Goal: Information Seeking & Learning: Learn about a topic

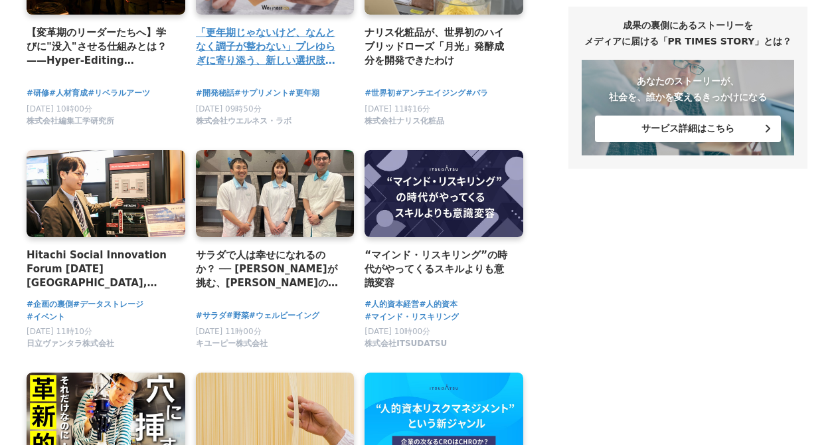
scroll to position [1129, 0]
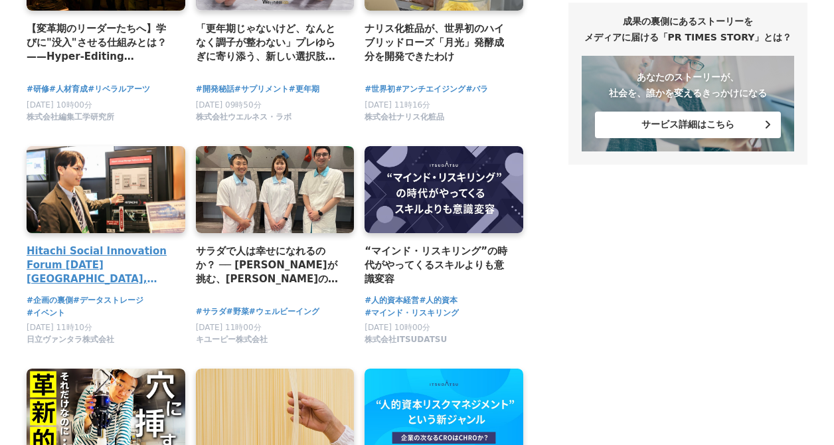
click at [136, 265] on h4 "Hitachi Social Innovation Forum 2025 JAPAN, OSAKA 会場レポート＆展示紹介" at bounding box center [101, 265] width 148 height 43
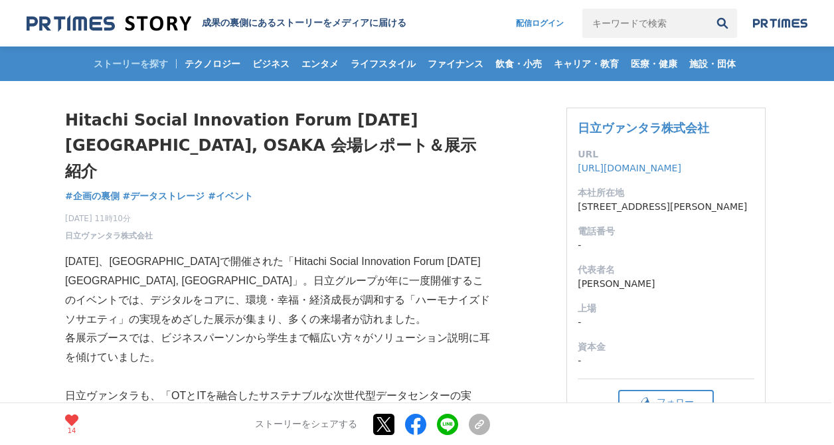
drag, startPoint x: 549, startPoint y: 241, endPoint x: 546, endPoint y: 253, distance: 12.3
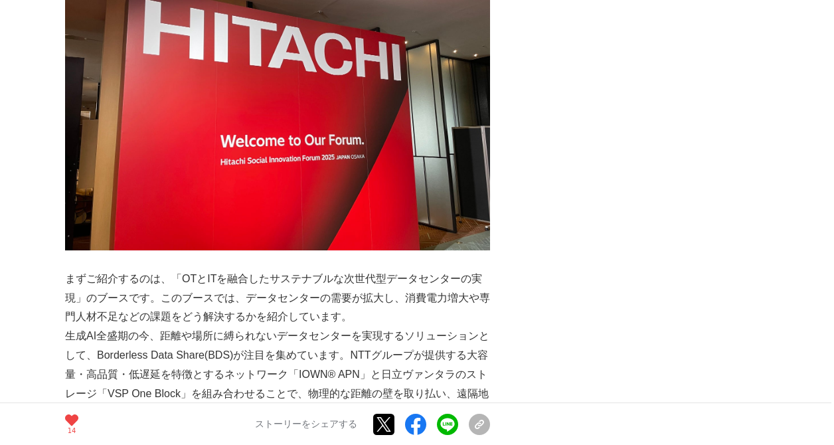
scroll to position [664, 0]
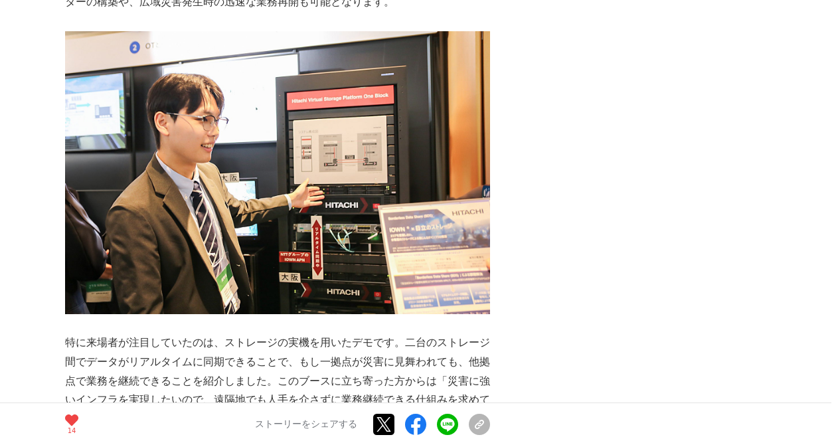
scroll to position [997, 0]
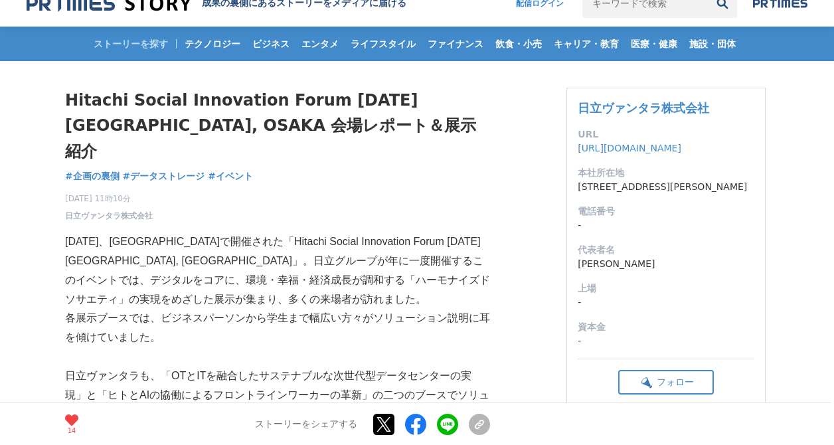
scroll to position [0, 0]
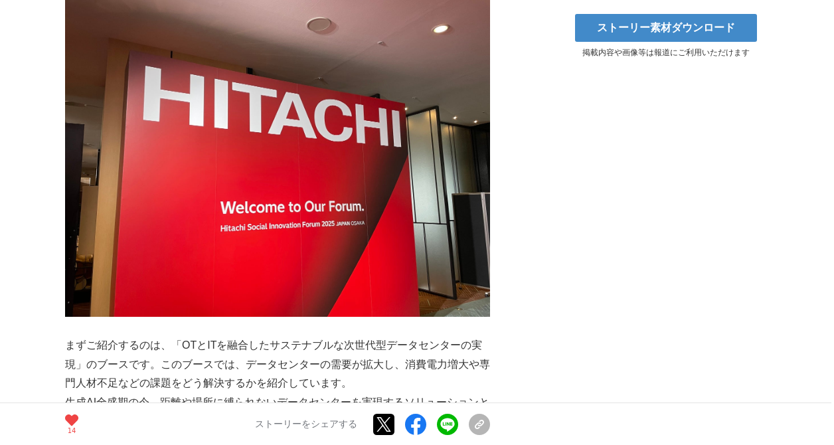
scroll to position [997, 0]
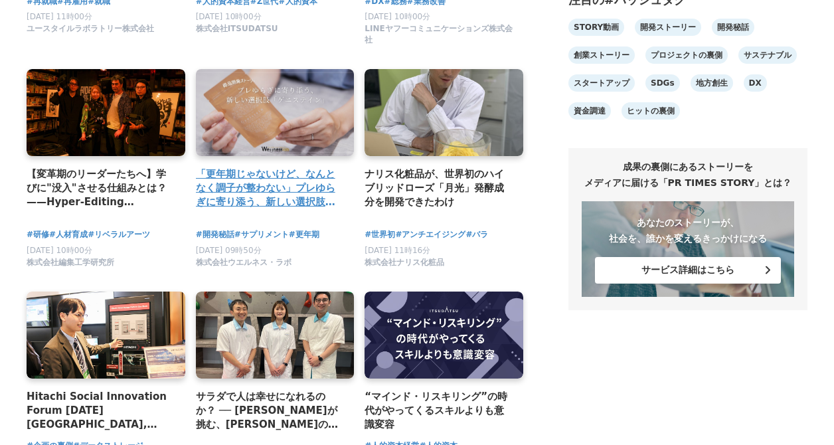
scroll to position [1063, 0]
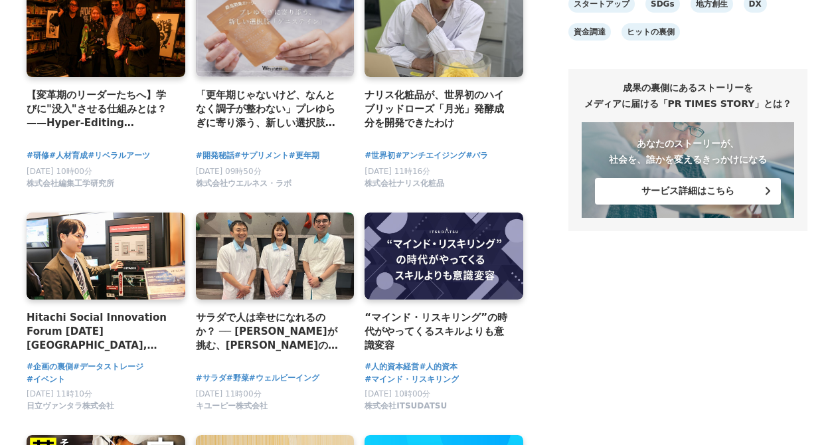
click at [607, 345] on aside "今日のストーリーランキング アクセス いいね 1 「戦争を知らない」編集者が全世代に届ける本――「戦争報道への慣れ」に対する恐怖が出発点 株式会社　学研ホール…" at bounding box center [688, 423] width 239 height 2744
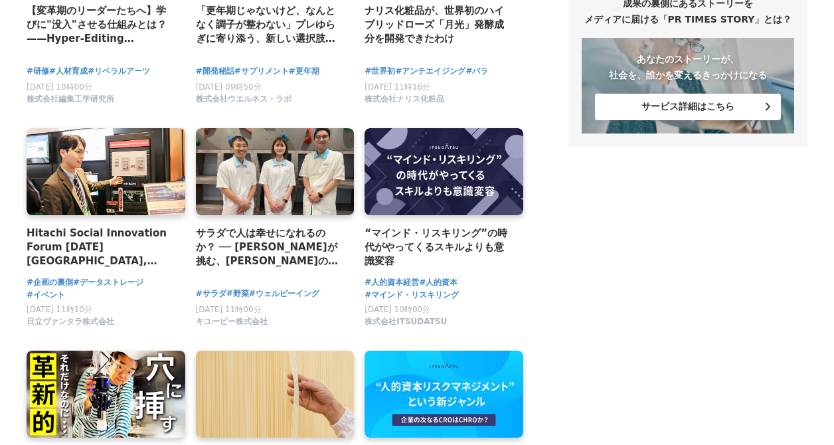
scroll to position [1196, 0]
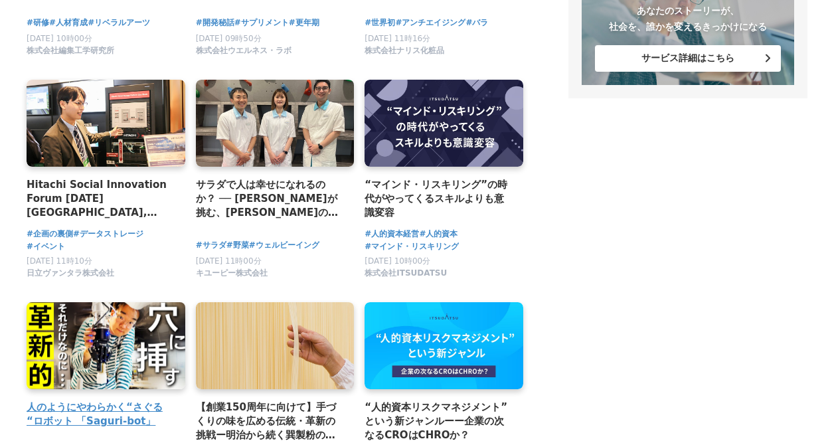
click at [117, 324] on link at bounding box center [106, 346] width 167 height 92
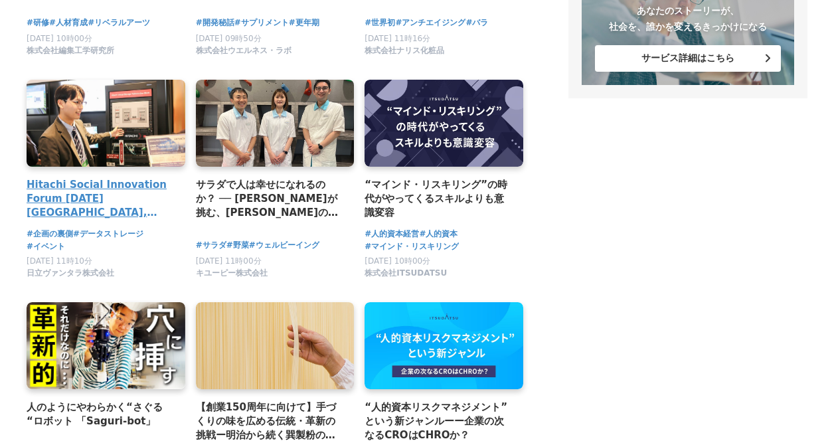
click at [130, 198] on h4 "Hitachi Social Innovation Forum 2025 JAPAN, OSAKA 会場レポート＆展示紹介" at bounding box center [101, 198] width 148 height 43
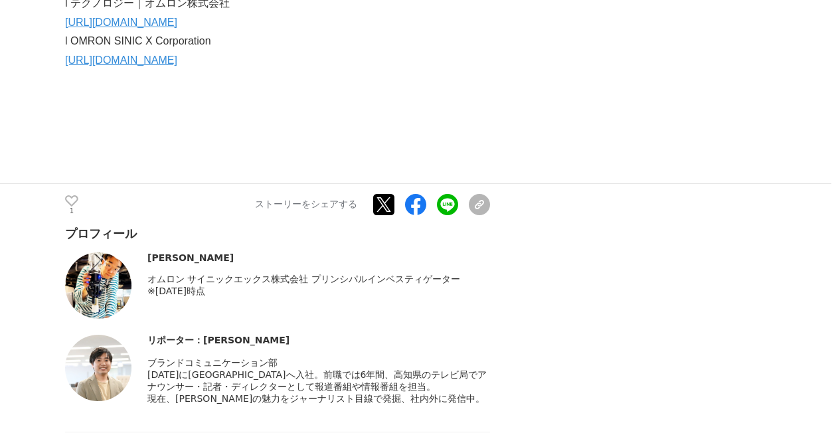
scroll to position [1993, 0]
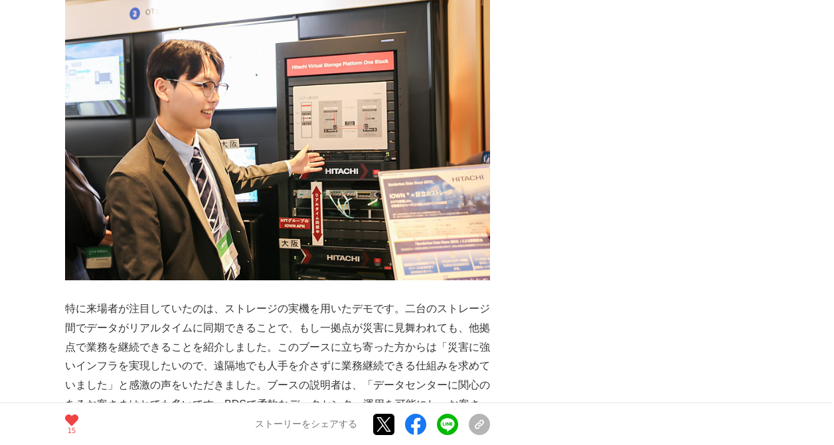
scroll to position [1063, 0]
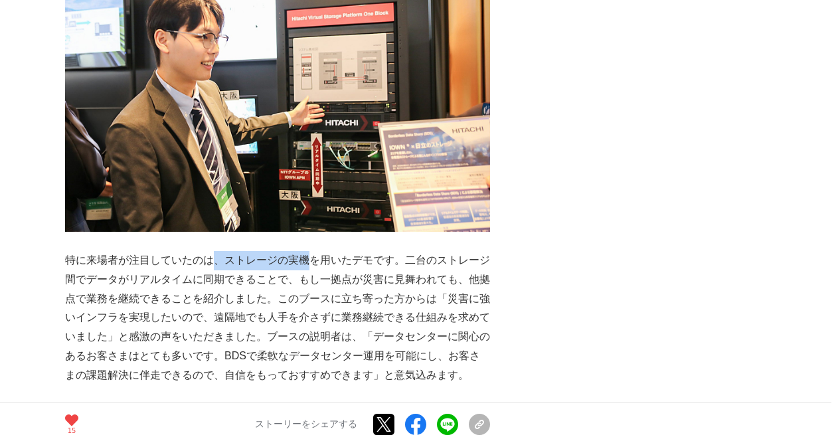
drag, startPoint x: 213, startPoint y: 236, endPoint x: 313, endPoint y: 236, distance: 100.3
click at [313, 251] on p "特に来場者が注目していたのは、ストレージの実機を用いたデモです。二台のストレージ間でデータがリアルタイムに同期できることで、もし一拠点が災害に見舞われても、他…" at bounding box center [277, 318] width 425 height 134
drag, startPoint x: 315, startPoint y: 236, endPoint x: 436, endPoint y: 265, distance: 124.4
click at [464, 262] on p "特に来場者が注目していたのは、ストレージの実機を用いたデモです。二台のストレージ間でデータがリアルタイムに同期できることで、もし一拠点が災害に見舞われても、他…" at bounding box center [277, 318] width 425 height 134
drag, startPoint x: 320, startPoint y: 236, endPoint x: 393, endPoint y: 242, distance: 74.0
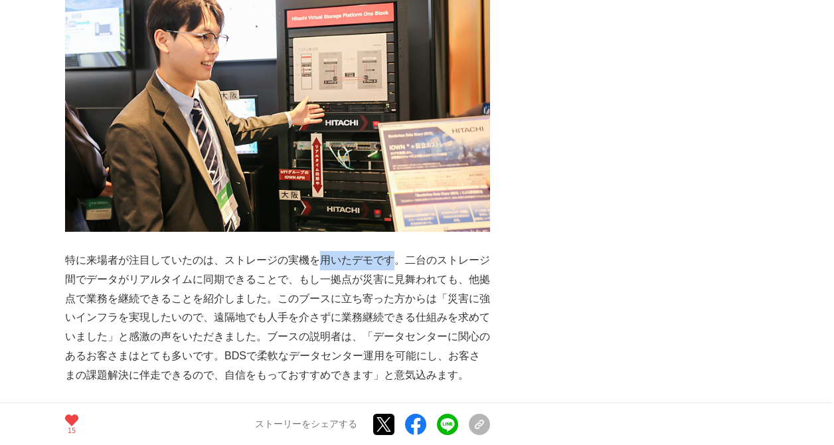
click at [393, 251] on p "特に来場者が注目していたのは、ストレージの実機を用いたデモです。二台のストレージ間でデータがリアルタイムに同期できることで、もし一拠点が災害に見舞われても、他…" at bounding box center [277, 318] width 425 height 134
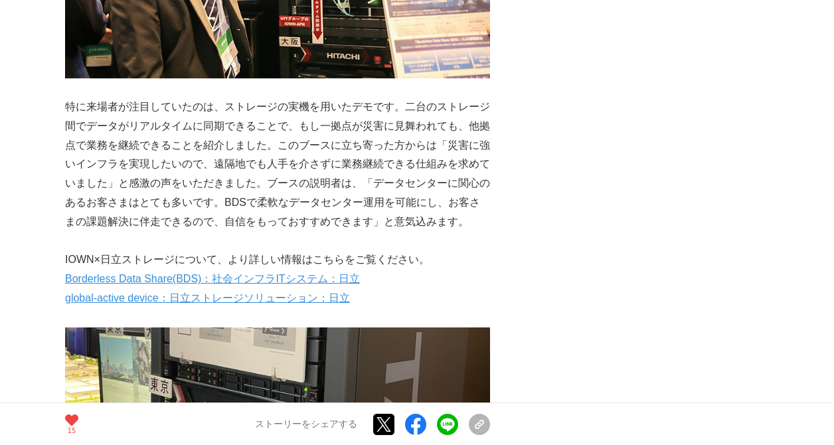
scroll to position [1196, 0]
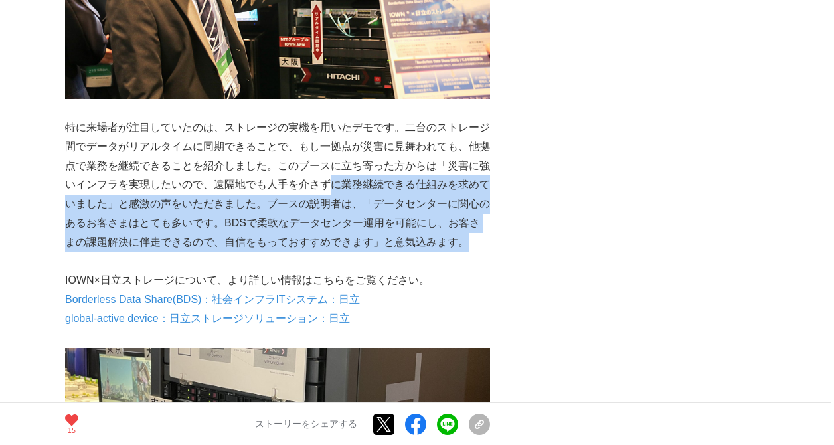
drag, startPoint x: 468, startPoint y: 218, endPoint x: 325, endPoint y: 168, distance: 151.9
click at [325, 168] on p "特に来場者が注目していたのは、ストレージの実機を用いたデモです。二台のストレージ間でデータがリアルタイムに同期できることで、もし一拠点が災害に見舞われても、他…" at bounding box center [277, 185] width 425 height 134
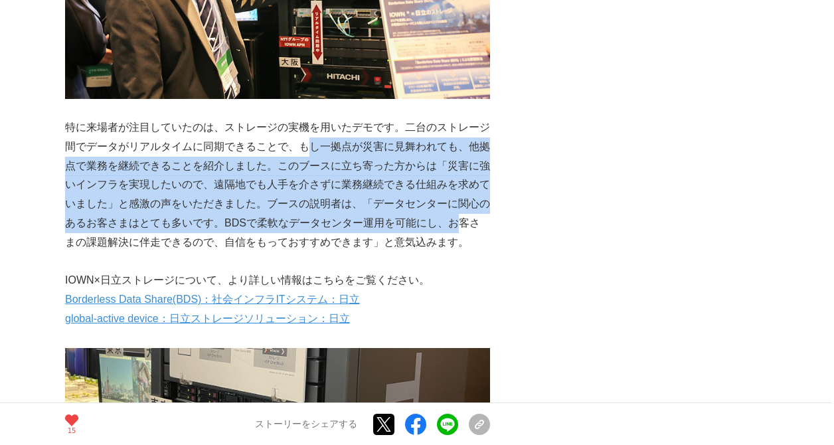
drag, startPoint x: 311, startPoint y: 115, endPoint x: 458, endPoint y: 201, distance: 170.9
click at [458, 201] on p "特に来場者が注目していたのは、ストレージの実機を用いたデモです。二台のストレージ間でデータがリアルタイムに同期できることで、もし一拠点が災害に見舞われても、他…" at bounding box center [277, 185] width 425 height 134
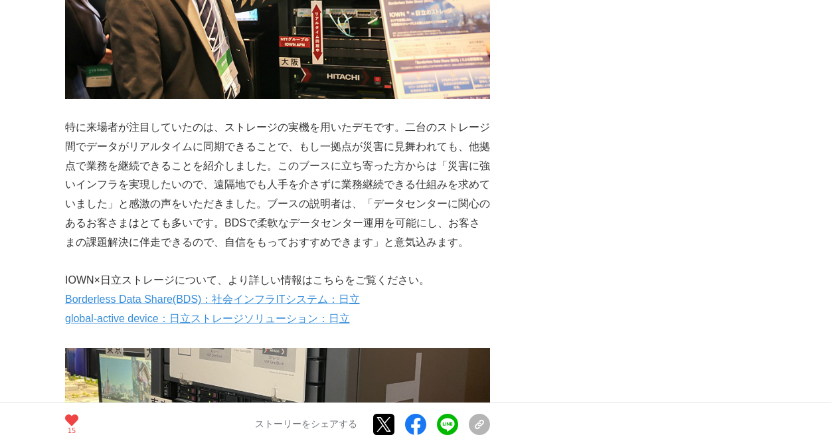
drag, startPoint x: 458, startPoint y: 201, endPoint x: 676, endPoint y: 173, distance: 219.7
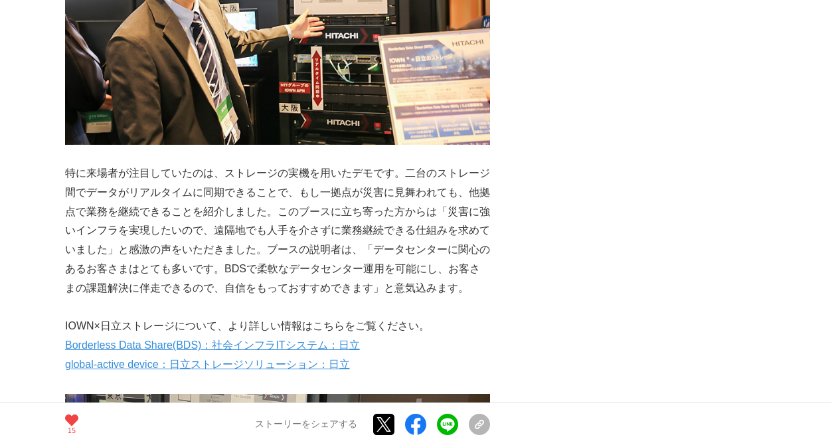
scroll to position [1129, 0]
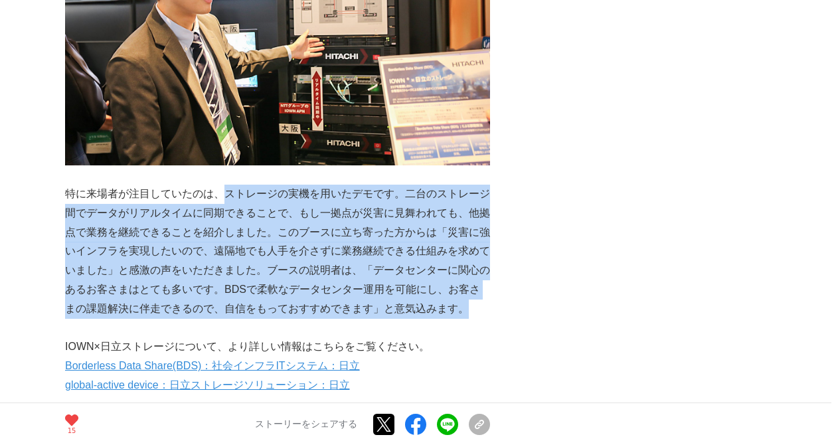
drag, startPoint x: 270, startPoint y: 189, endPoint x: 455, endPoint y: 281, distance: 206.8
click at [454, 281] on p "特に来場者が注目していたのは、ストレージの実機を用いたデモです。二台のストレージ間でデータがリアルタイムに同期できることで、もし一拠点が災害に見舞われても、他…" at bounding box center [277, 252] width 425 height 134
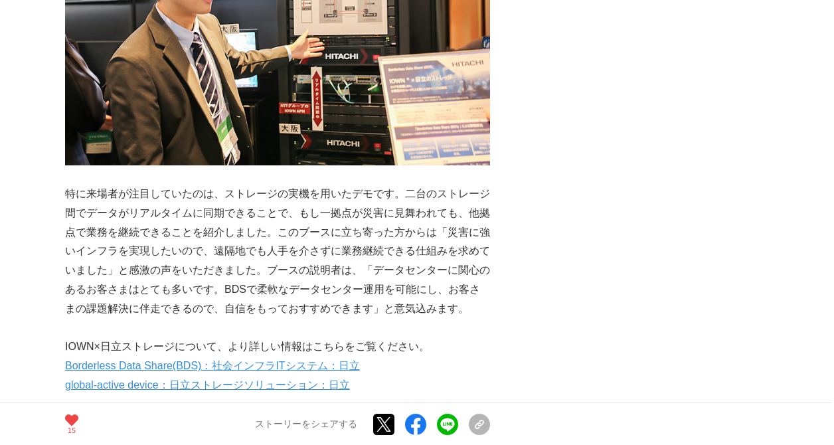
drag, startPoint x: 455, startPoint y: 281, endPoint x: 667, endPoint y: 205, distance: 225.1
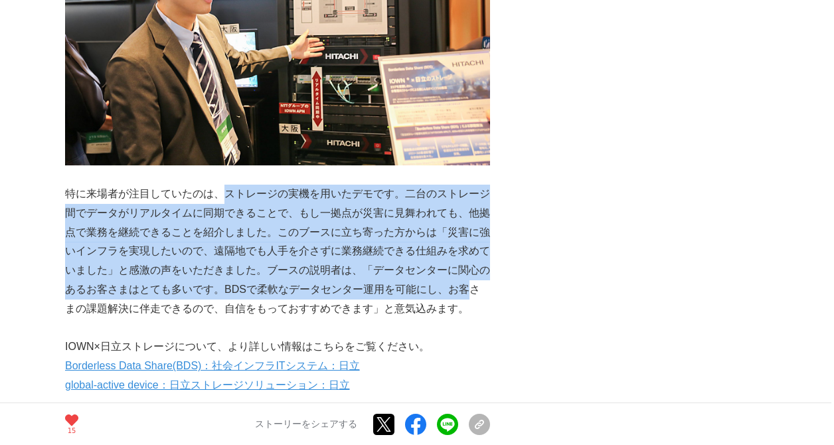
drag, startPoint x: 461, startPoint y: 269, endPoint x: 229, endPoint y: 173, distance: 251.4
click at [229, 185] on p "特に来場者が注目していたのは、ストレージの実機を用いたデモです。二台のストレージ間でデータがリアルタイムに同期できることで、もし一拠点が災害に見舞われても、他…" at bounding box center [277, 252] width 425 height 134
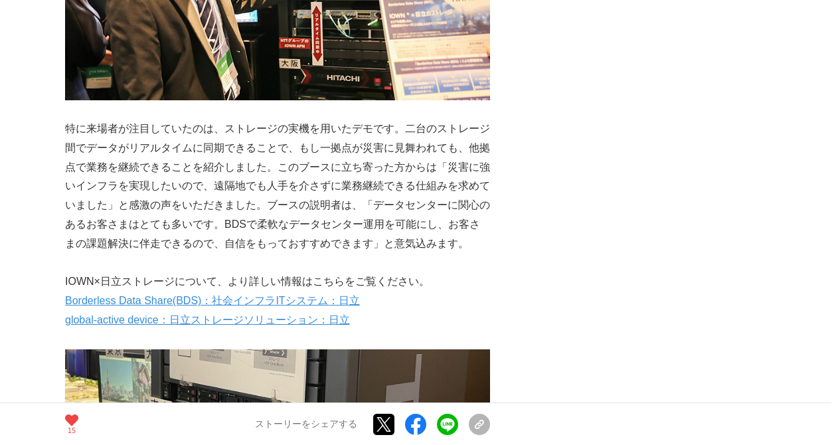
scroll to position [1196, 0]
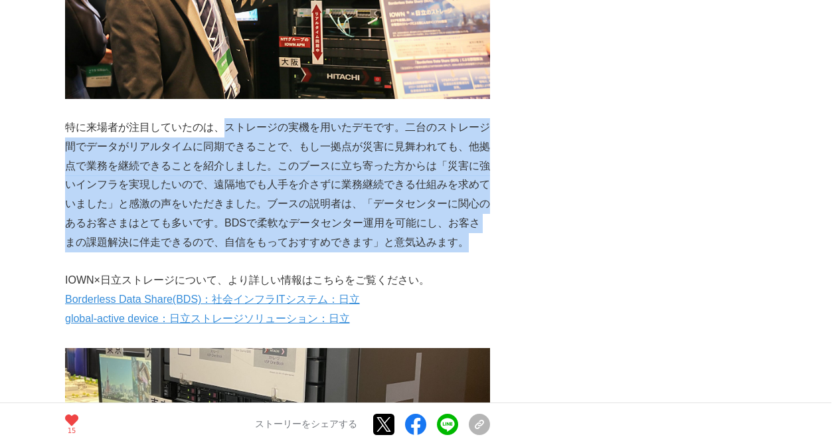
drag, startPoint x: 459, startPoint y: 225, endPoint x: 227, endPoint y: 104, distance: 261.8
click at [227, 118] on p "特に来場者が注目していたのは、ストレージの実機を用いたデモです。二台のストレージ間でデータがリアルタイムに同期できることで、もし一拠点が災害に見舞われても、他…" at bounding box center [277, 185] width 425 height 134
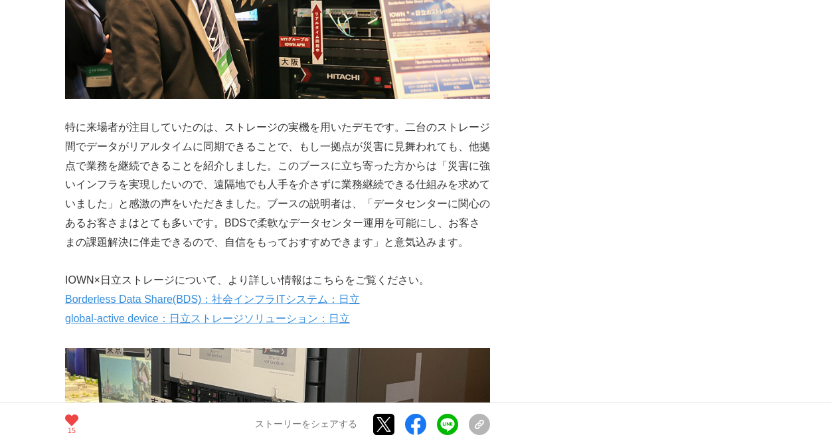
drag, startPoint x: 680, startPoint y: 124, endPoint x: 696, endPoint y: 122, distance: 16.0
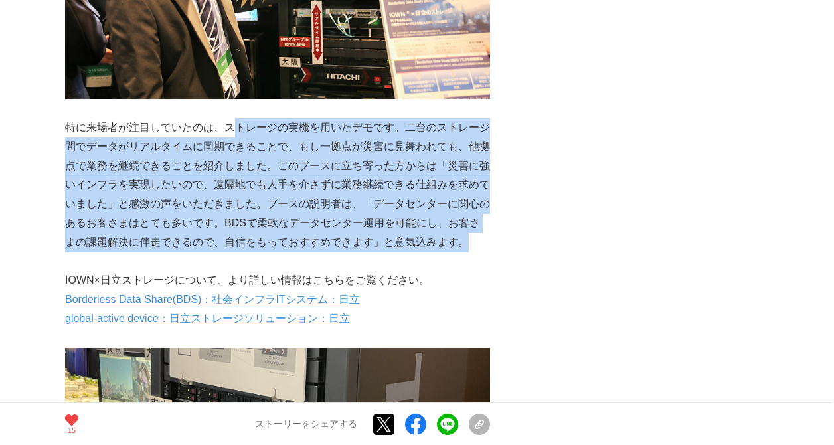
drag, startPoint x: 456, startPoint y: 220, endPoint x: 240, endPoint y: 96, distance: 249.1
click at [240, 118] on p "特に来場者が注目していたのは、ストレージの実機を用いたデモです。二台のストレージ間でデータがリアルタイムに同期できることで、もし一拠点が災害に見舞われても、他…" at bounding box center [277, 185] width 425 height 134
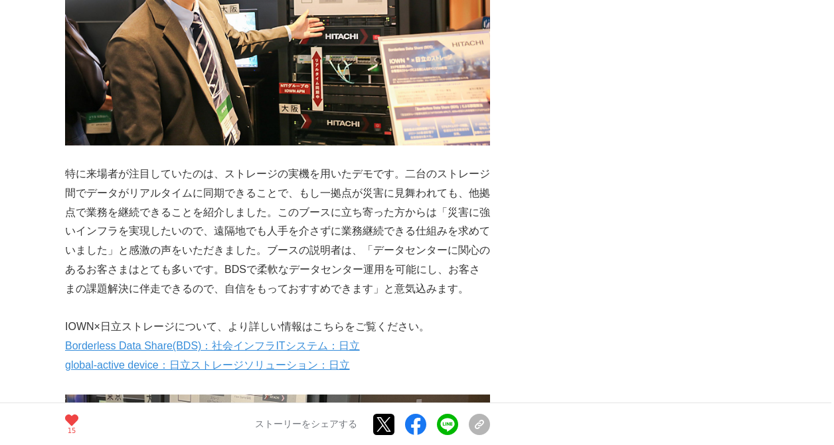
scroll to position [1129, 0]
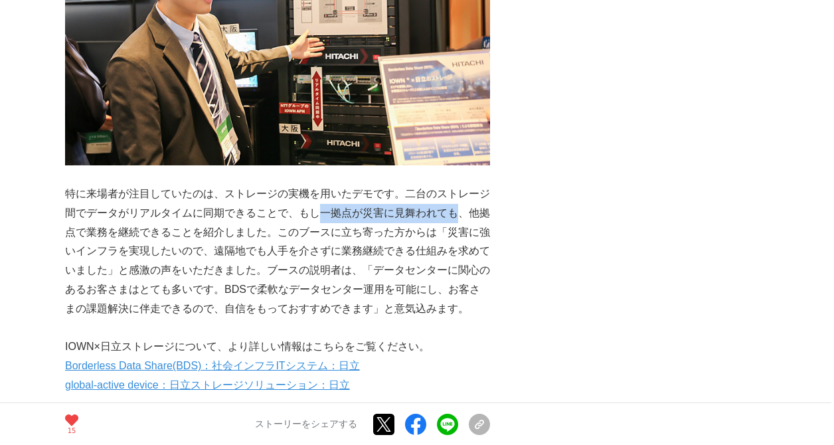
drag, startPoint x: 324, startPoint y: 189, endPoint x: 460, endPoint y: 193, distance: 136.9
click at [460, 193] on p "特に来場者が注目していたのは、ストレージの実機を用いたデモです。二台のストレージ間でデータがリアルタイムに同期できることで、もし一拠点が災害に見舞われても、他…" at bounding box center [277, 252] width 425 height 134
drag, startPoint x: 460, startPoint y: 193, endPoint x: 650, endPoint y: 211, distance: 190.8
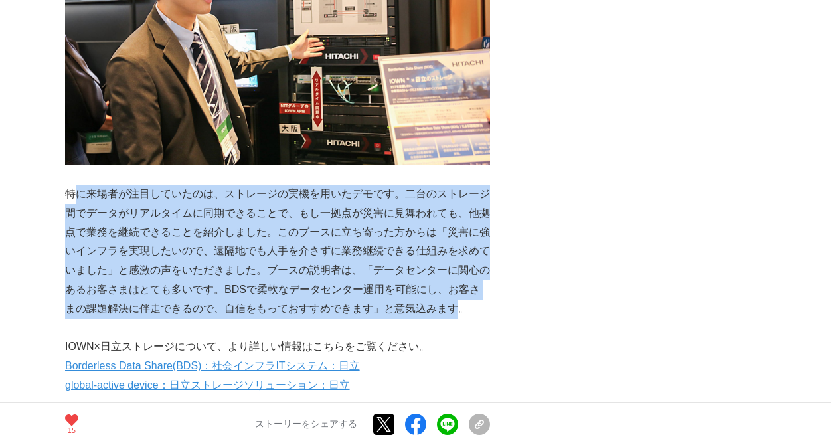
drag, startPoint x: 78, startPoint y: 171, endPoint x: 446, endPoint y: 274, distance: 381.4
click at [445, 274] on p "特に来場者が注目していたのは、ストレージの実機を用いたデモです。二台のストレージ間でデータがリアルタイムに同期できることで、もし一拠点が災害に見舞われても、他…" at bounding box center [277, 252] width 425 height 134
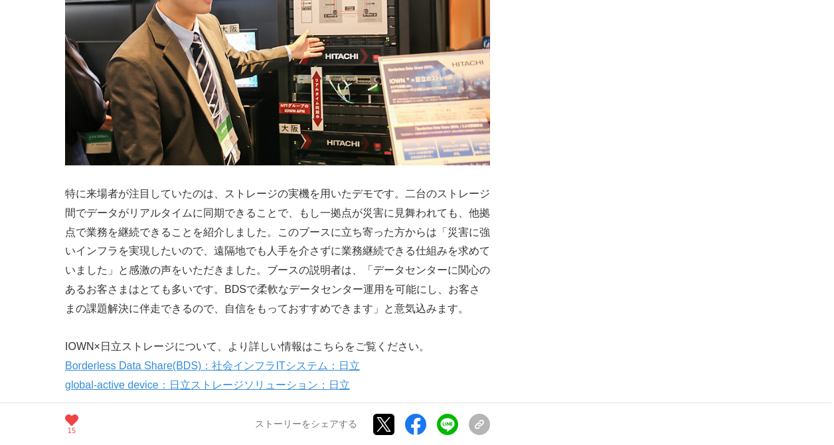
drag, startPoint x: 446, startPoint y: 274, endPoint x: 613, endPoint y: 142, distance: 212.8
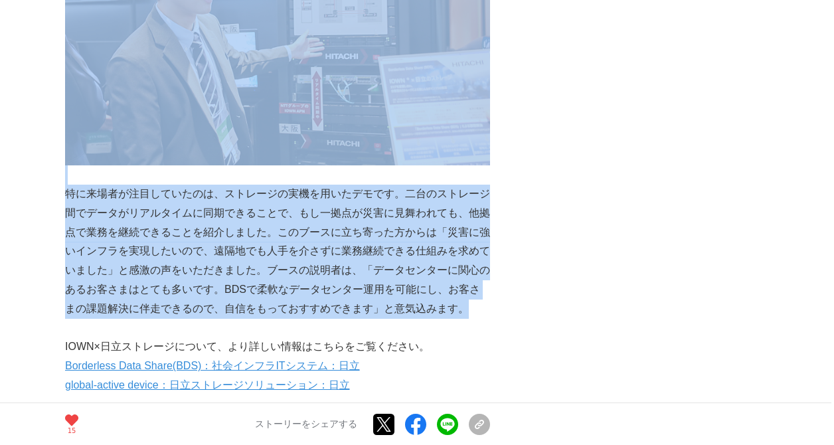
drag, startPoint x: 474, startPoint y: 271, endPoint x: 64, endPoint y: 170, distance: 422.8
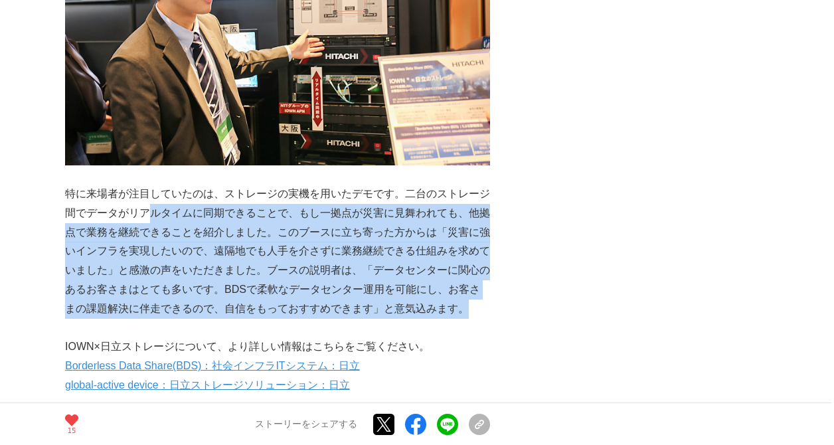
drag, startPoint x: 472, startPoint y: 286, endPoint x: 147, endPoint y: 191, distance: 338.3
click at [147, 191] on p "特に来場者が注目していたのは、ストレージの実機を用いたデモです。二台のストレージ間でデータがリアルタイムに同期できることで、もし一拠点が災害に見舞われても、他…" at bounding box center [277, 252] width 425 height 134
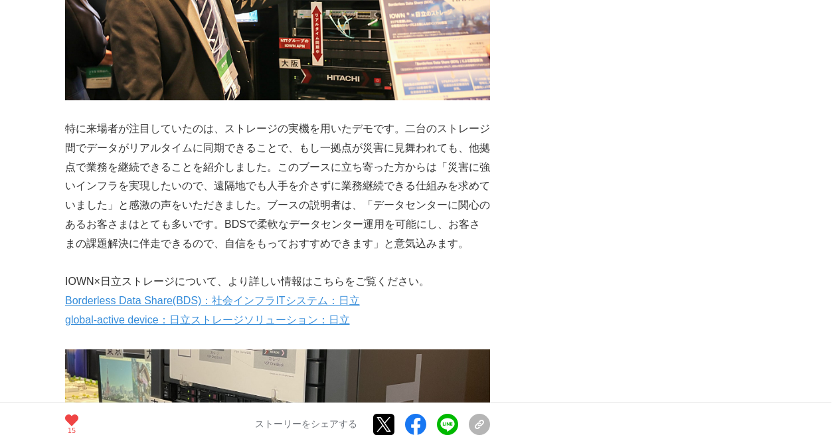
scroll to position [1196, 0]
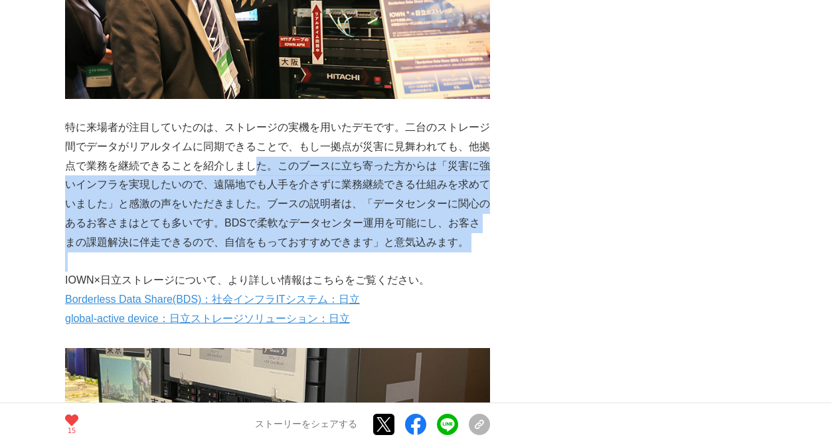
drag, startPoint x: 449, startPoint y: 245, endPoint x: 260, endPoint y: 134, distance: 218.9
click at [260, 134] on div "2025年7月17日、ヒルトン大阪で開催された「Hitachi Social Innovation Forum 2025 JAPAN, OSAKA」。日立グル…" at bounding box center [277, 301] width 425 height 2517
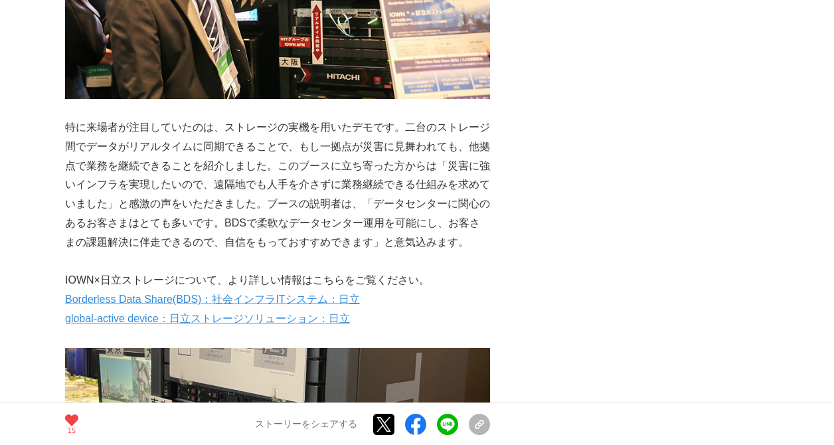
drag, startPoint x: 260, startPoint y: 134, endPoint x: 612, endPoint y: 187, distance: 355.4
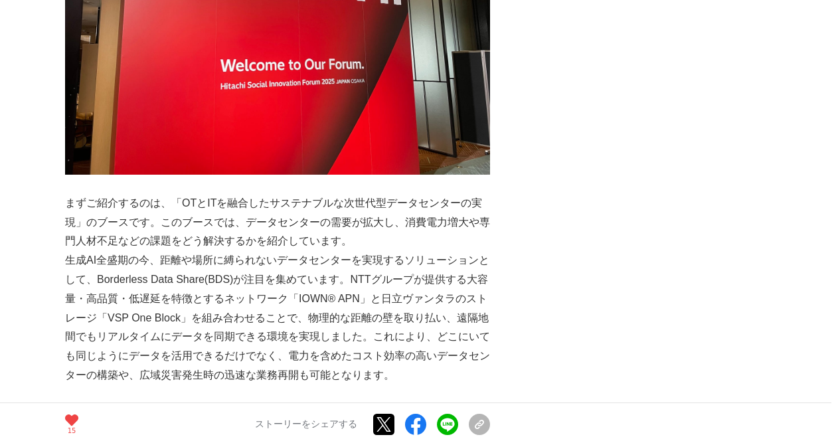
scroll to position [598, 0]
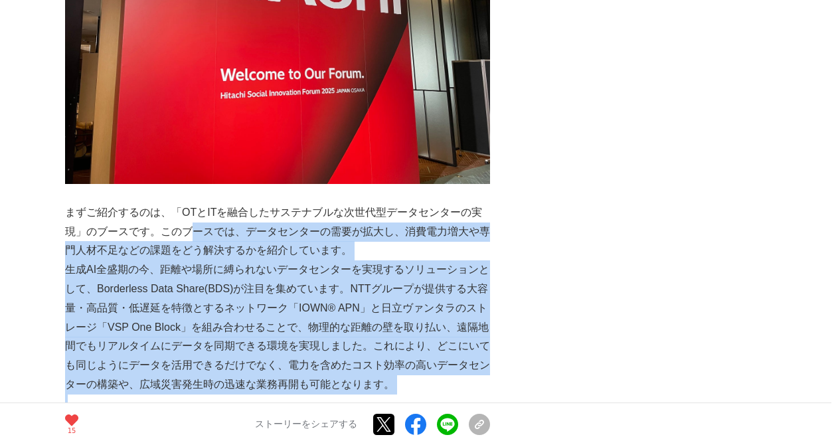
drag, startPoint x: 405, startPoint y: 369, endPoint x: 199, endPoint y: 197, distance: 268.9
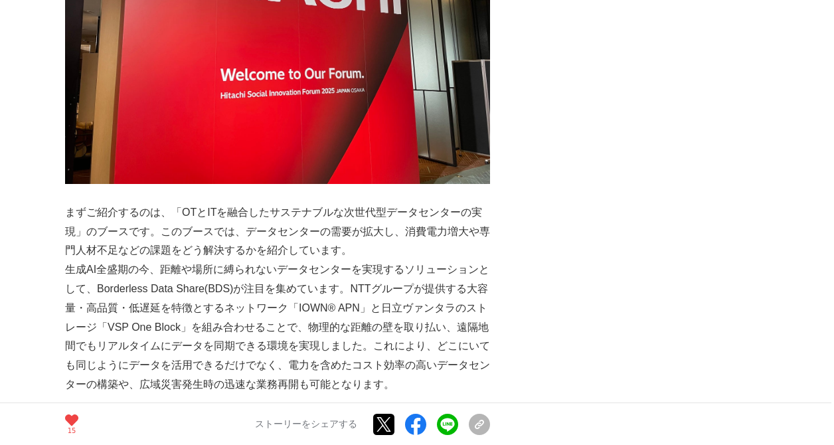
drag, startPoint x: 199, startPoint y: 197, endPoint x: 626, endPoint y: 194, distance: 427.2
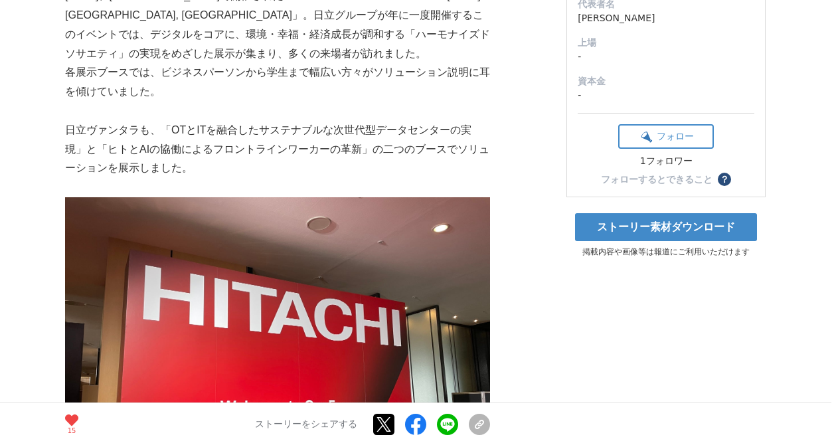
drag, startPoint x: 548, startPoint y: 193, endPoint x: 541, endPoint y: 193, distance: 7.3
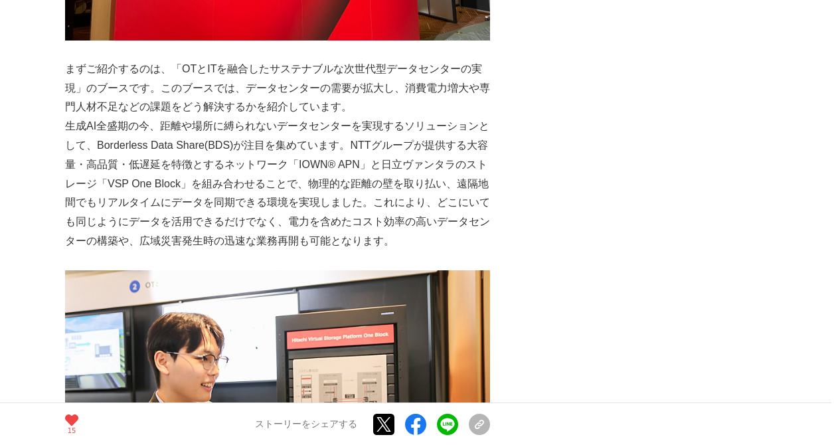
scroll to position [1196, 0]
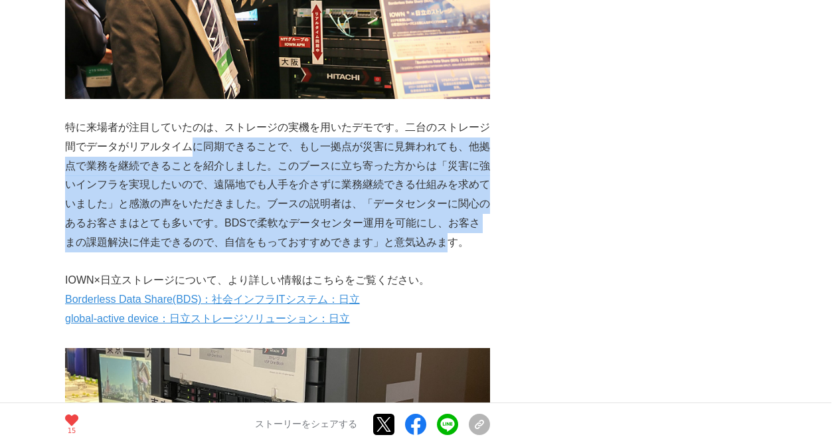
drag, startPoint x: 436, startPoint y: 219, endPoint x: 187, endPoint y: 131, distance: 263.7
click at [187, 131] on p "特に来場者が注目していたのは、ストレージの実機を用いたデモです。二台のストレージ間でデータがリアルタイムに同期できることで、もし一拠点が災害に見舞われても、他…" at bounding box center [277, 185] width 425 height 134
drag, startPoint x: 188, startPoint y: 131, endPoint x: 618, endPoint y: 157, distance: 430.7
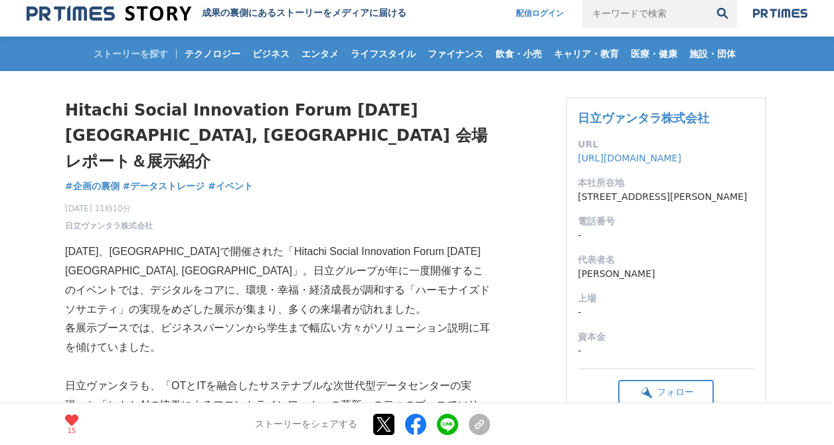
scroll to position [0, 0]
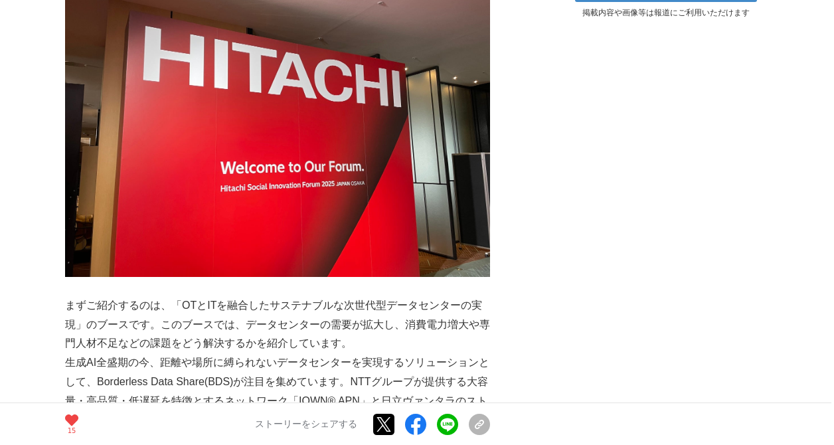
scroll to position [465, 0]
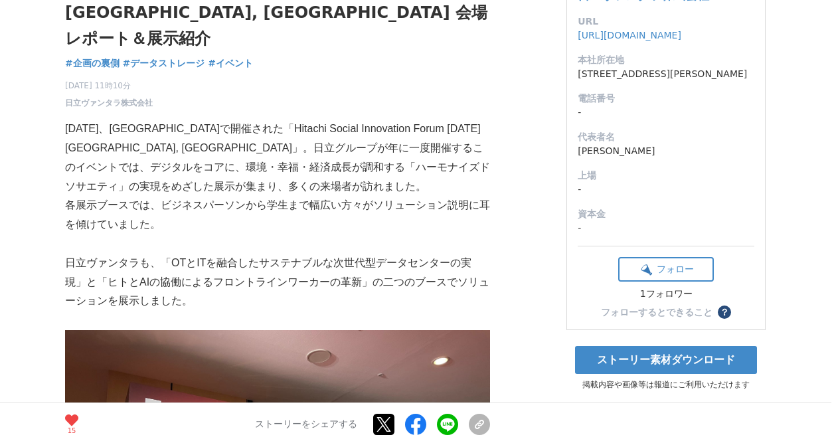
scroll to position [0, 0]
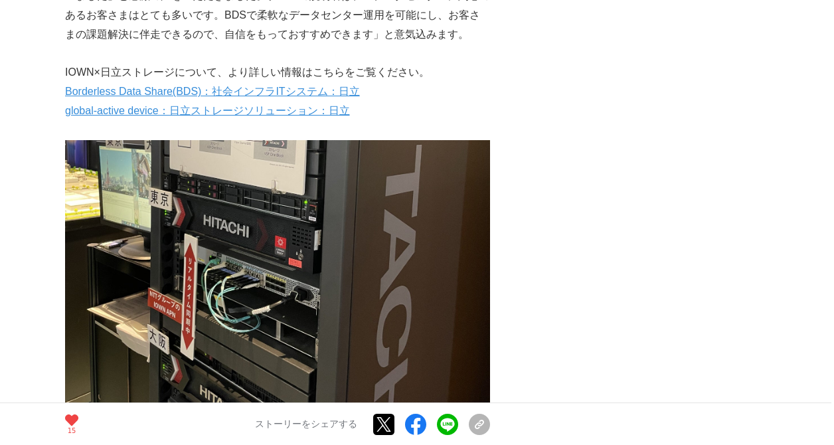
scroll to position [1528, 0]
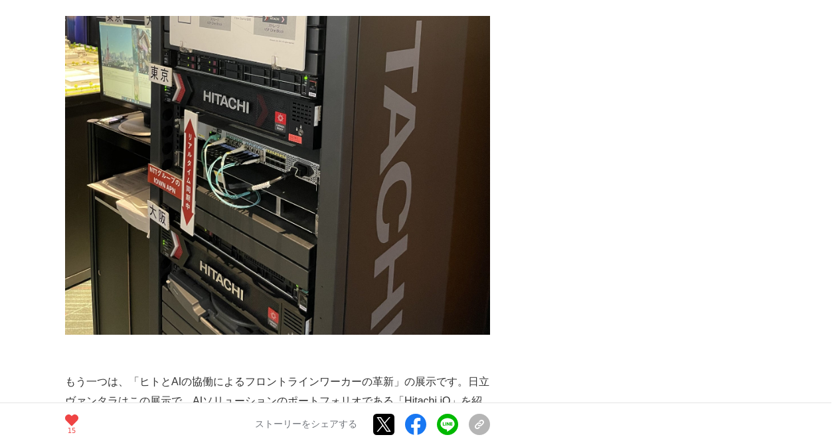
drag, startPoint x: 636, startPoint y: 168, endPoint x: 643, endPoint y: 171, distance: 7.4
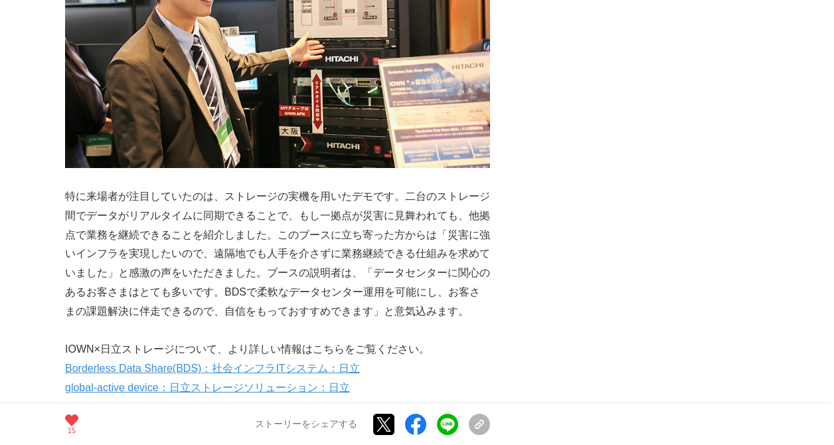
scroll to position [997, 0]
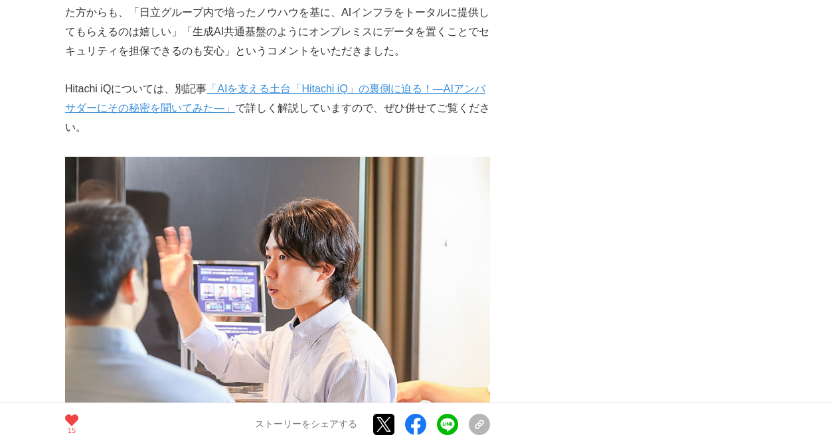
scroll to position [2192, 0]
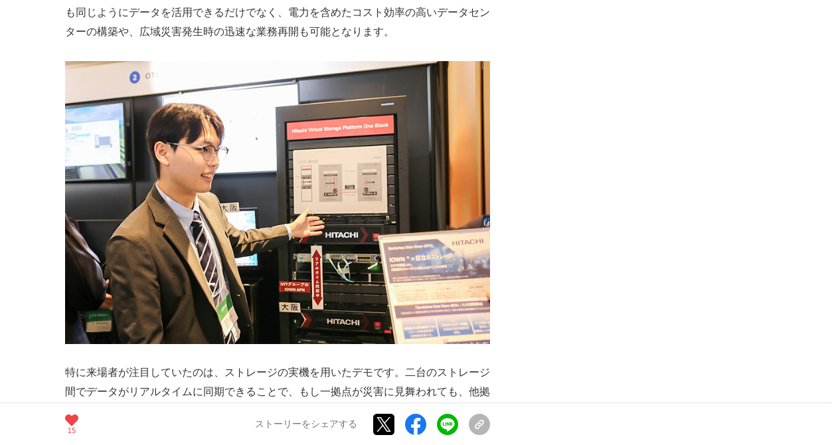
scroll to position [930, 0]
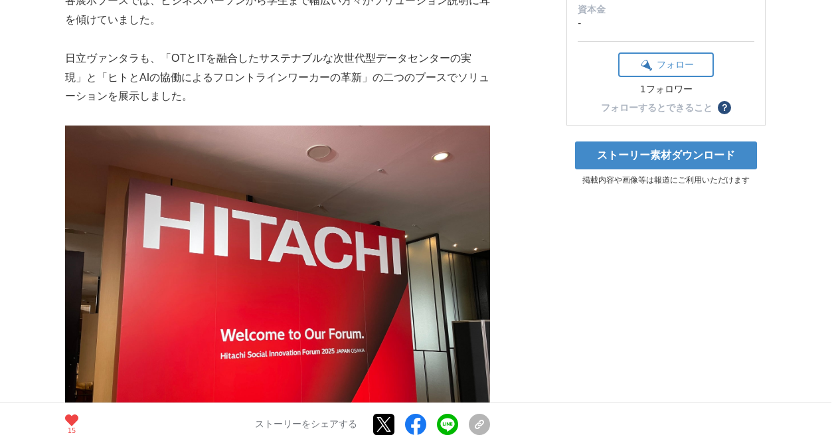
scroll to position [199, 0]
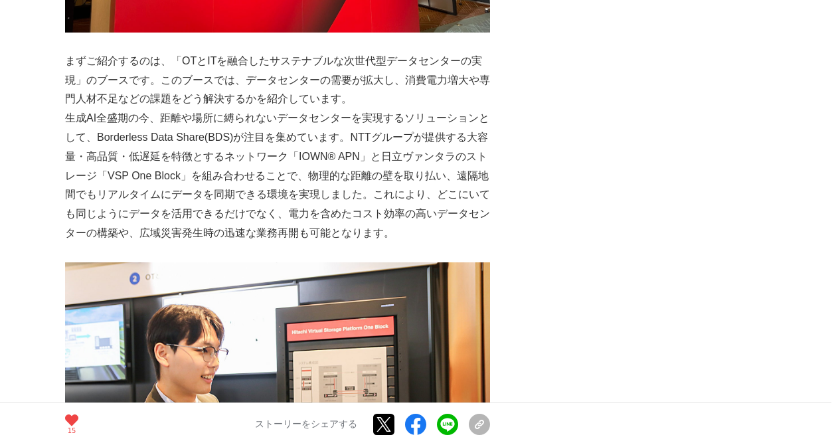
scroll to position [930, 0]
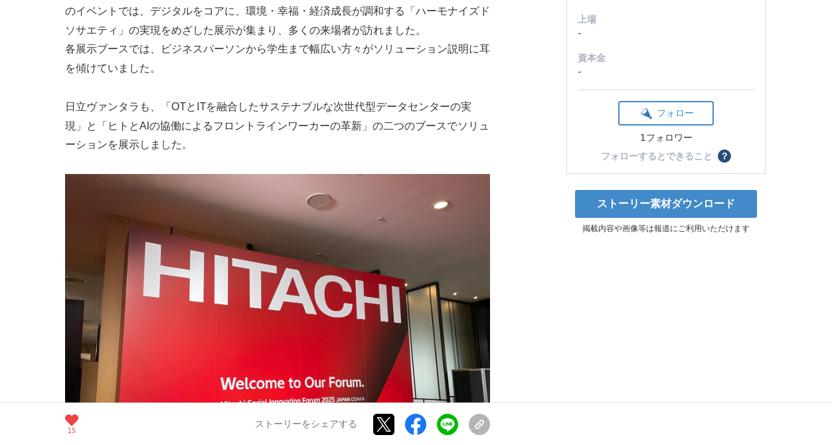
scroll to position [199, 0]
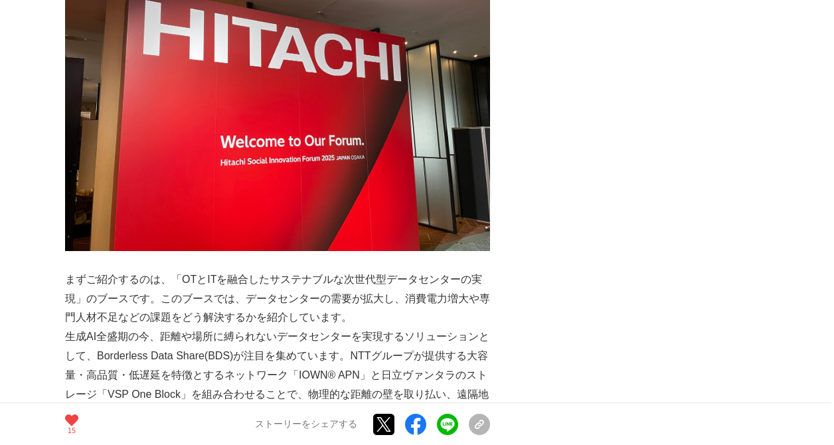
scroll to position [864, 0]
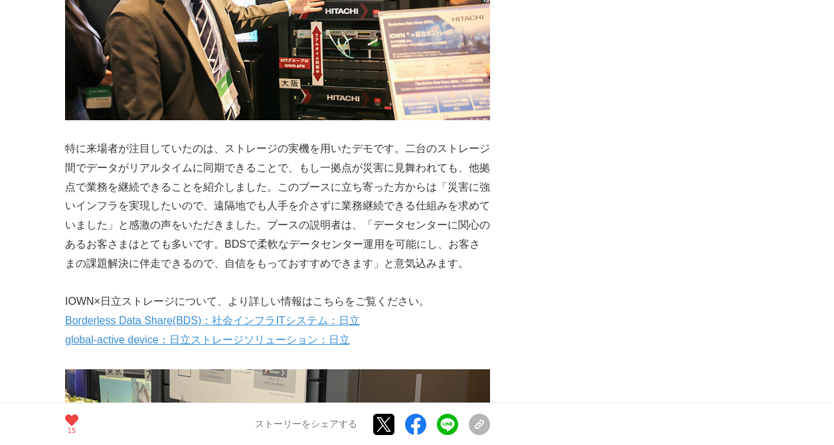
scroll to position [1196, 0]
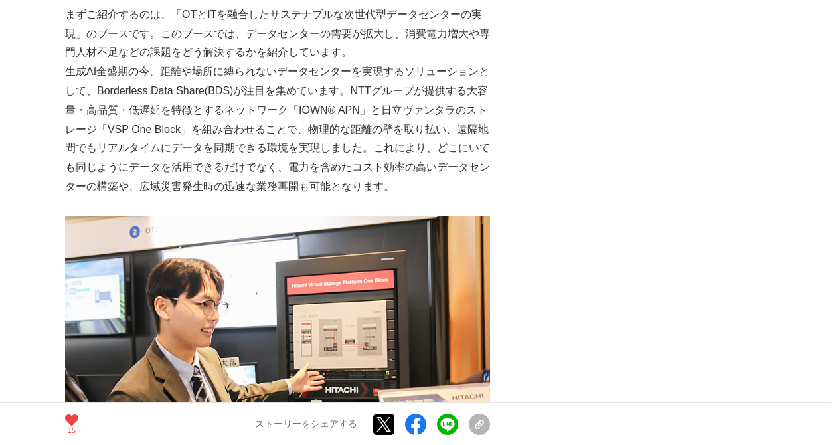
scroll to position [731, 0]
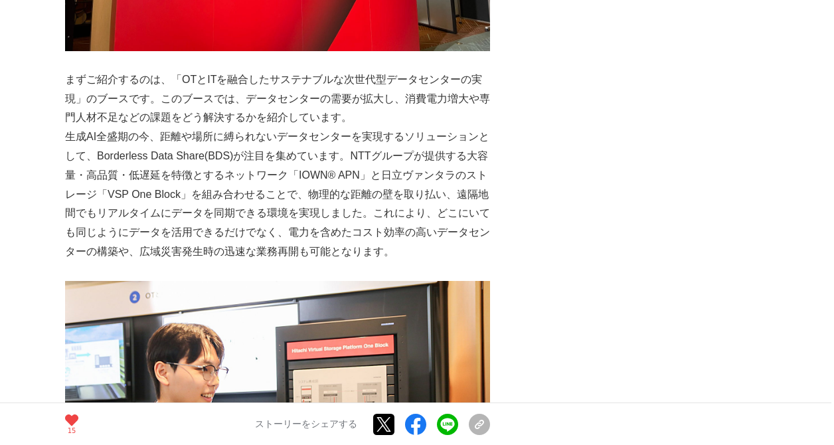
drag, startPoint x: 557, startPoint y: 196, endPoint x: 567, endPoint y: 197, distance: 10.1
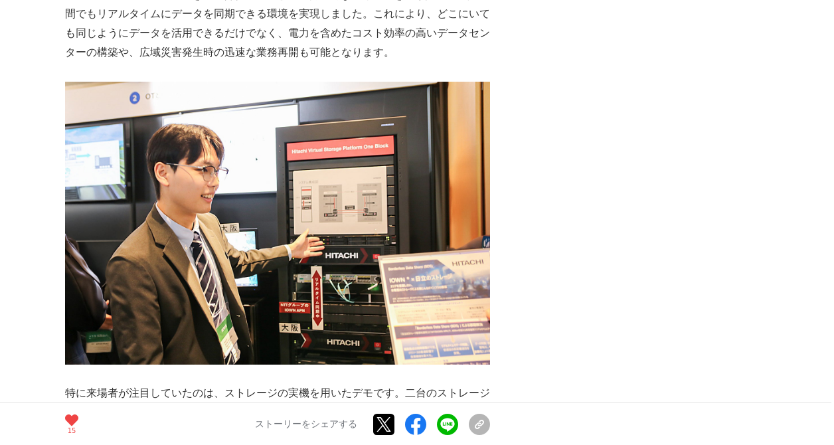
scroll to position [1196, 0]
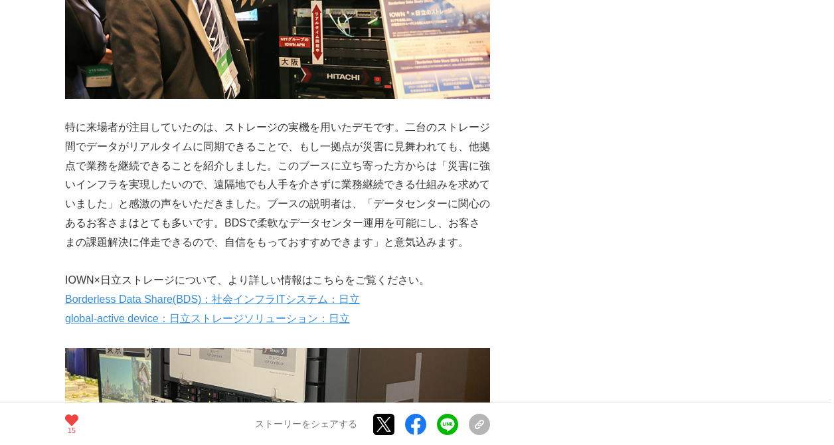
drag, startPoint x: 637, startPoint y: 207, endPoint x: 574, endPoint y: 313, distance: 123.6
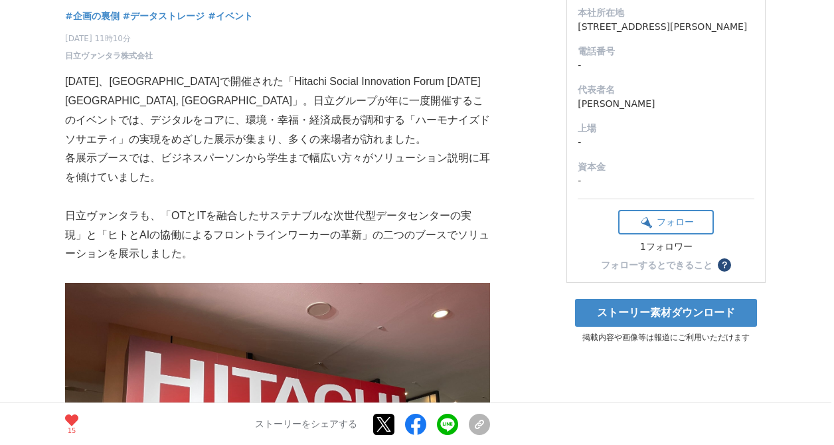
scroll to position [133, 0]
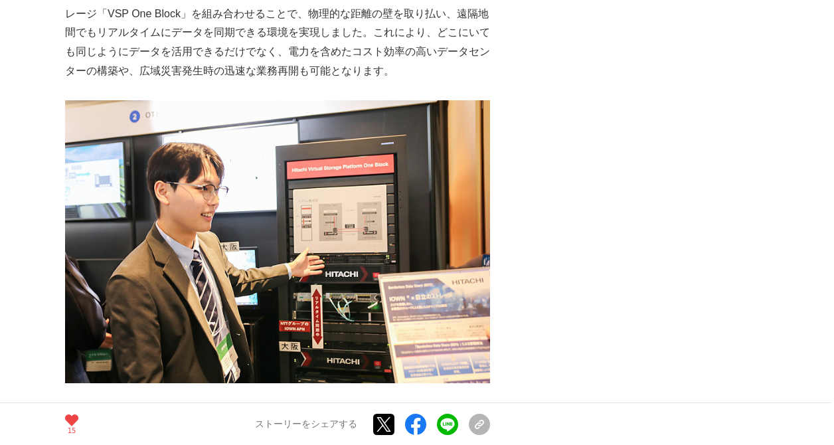
scroll to position [864, 0]
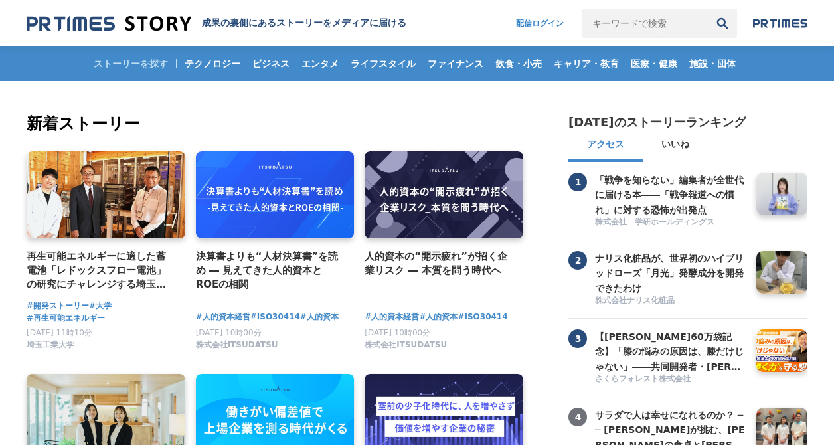
click at [652, 27] on input "キーワードで検索" at bounding box center [646, 23] width 126 height 29
type input "ひ"
type input "h"
type input "日立"
click at [708, 9] on button "検索" at bounding box center [722, 23] width 29 height 29
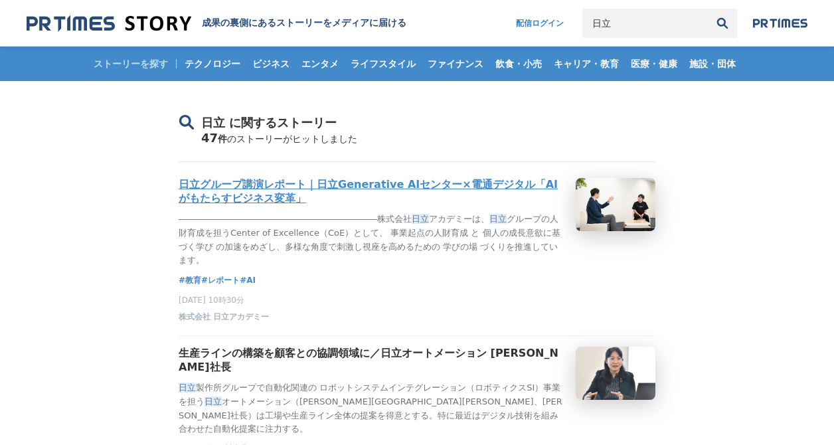
click at [446, 192] on h3 "日立グループ講演レポート｜日立Generative AIセンター×電通デジタル「AIがもたらすビジネス変革」" at bounding box center [372, 192] width 387 height 28
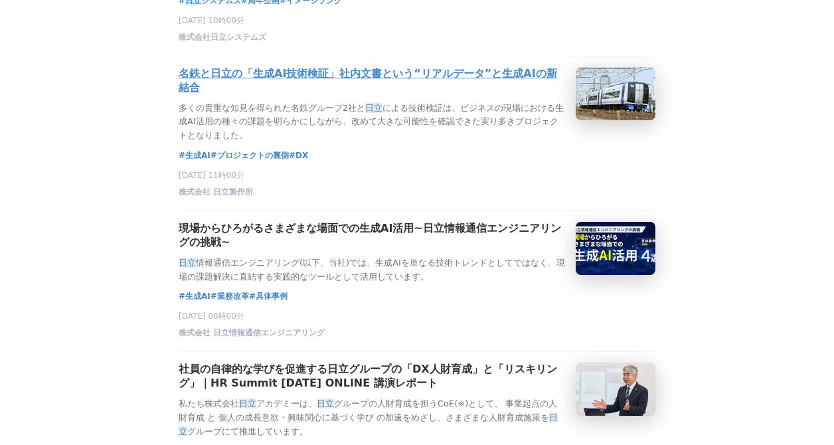
scroll to position [1063, 0]
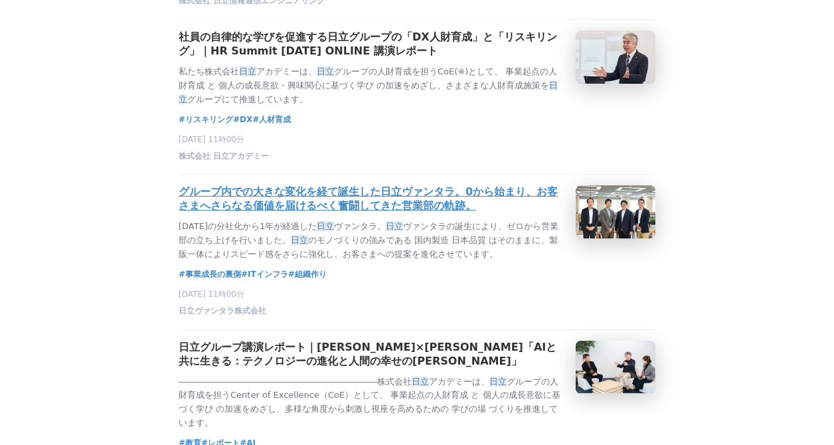
click at [361, 213] on h3 "グループ内での大きな変化を経て誕生した日立ヴァンタラ。0から始まり、お客さまへさらなる価値を届けるべく奮闘してきた営業部の軌跡。" at bounding box center [372, 199] width 387 height 28
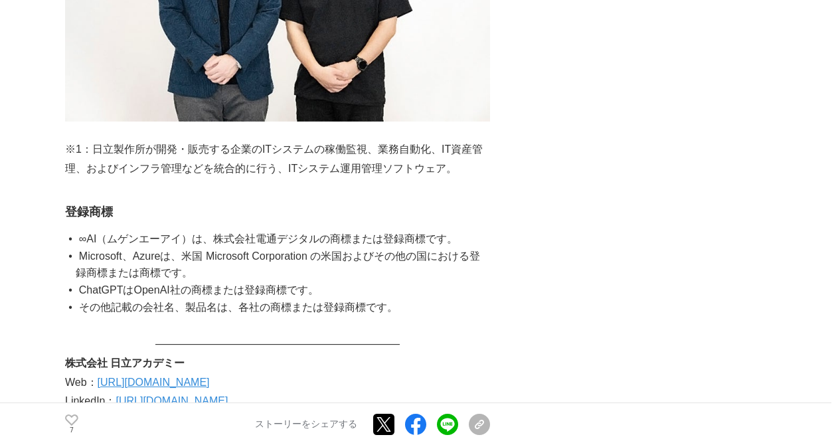
scroll to position [6643, 0]
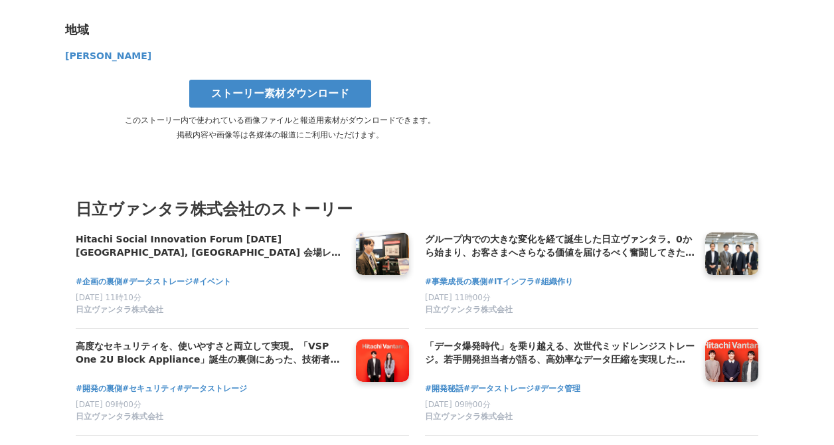
scroll to position [6776, 0]
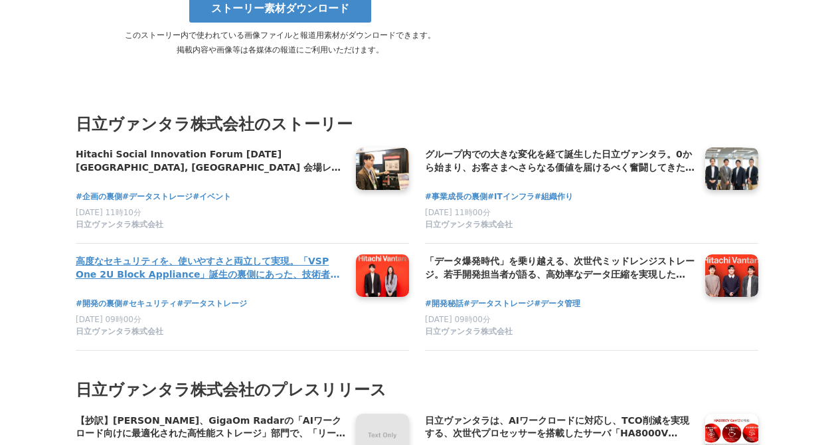
click at [295, 254] on h4 "高度なセキュリティを、使いやすさと両立して実現。「VSP One 2U Block Appliance」誕生の裏側にあった、技術者の狙いと奮闘。" at bounding box center [211, 267] width 270 height 27
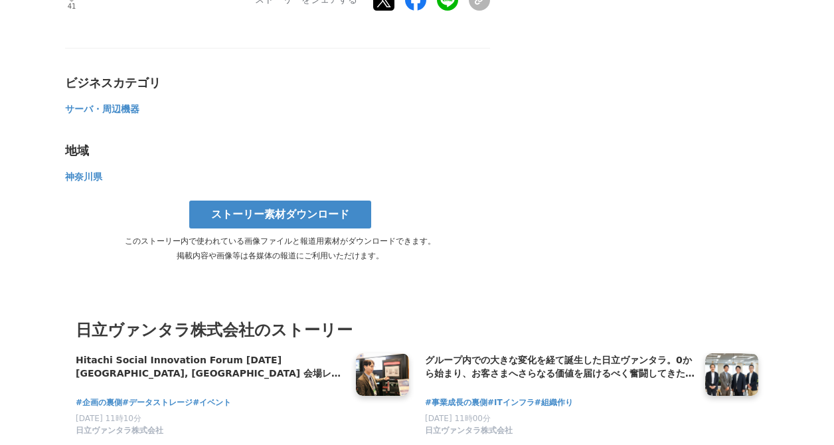
scroll to position [5647, 0]
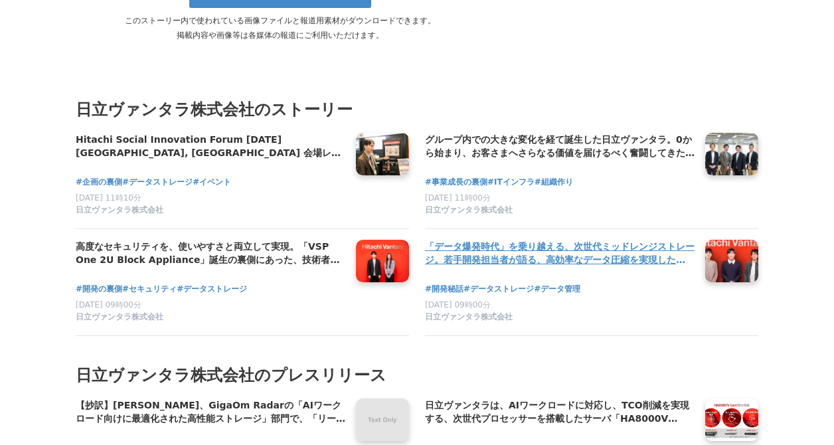
click at [574, 246] on h4 "「データ爆発時代」を乗り越える、次世代ミッドレンジストレージ。若手開発担当者が語る、高効率なデータ圧縮を実現した「VSP One 2U Block Appli…" at bounding box center [560, 253] width 270 height 27
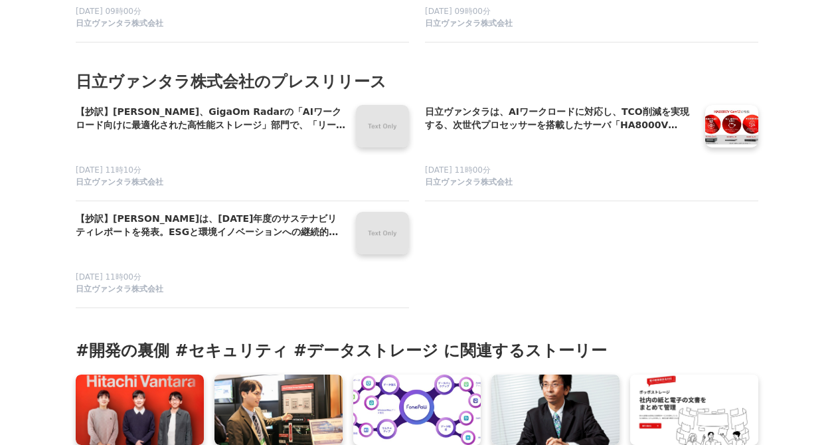
scroll to position [5913, 0]
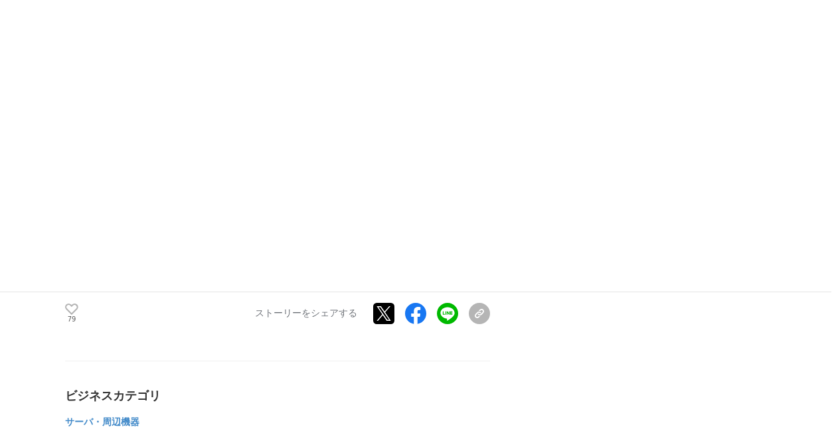
scroll to position [6245, 0]
